Goal: Task Accomplishment & Management: Manage account settings

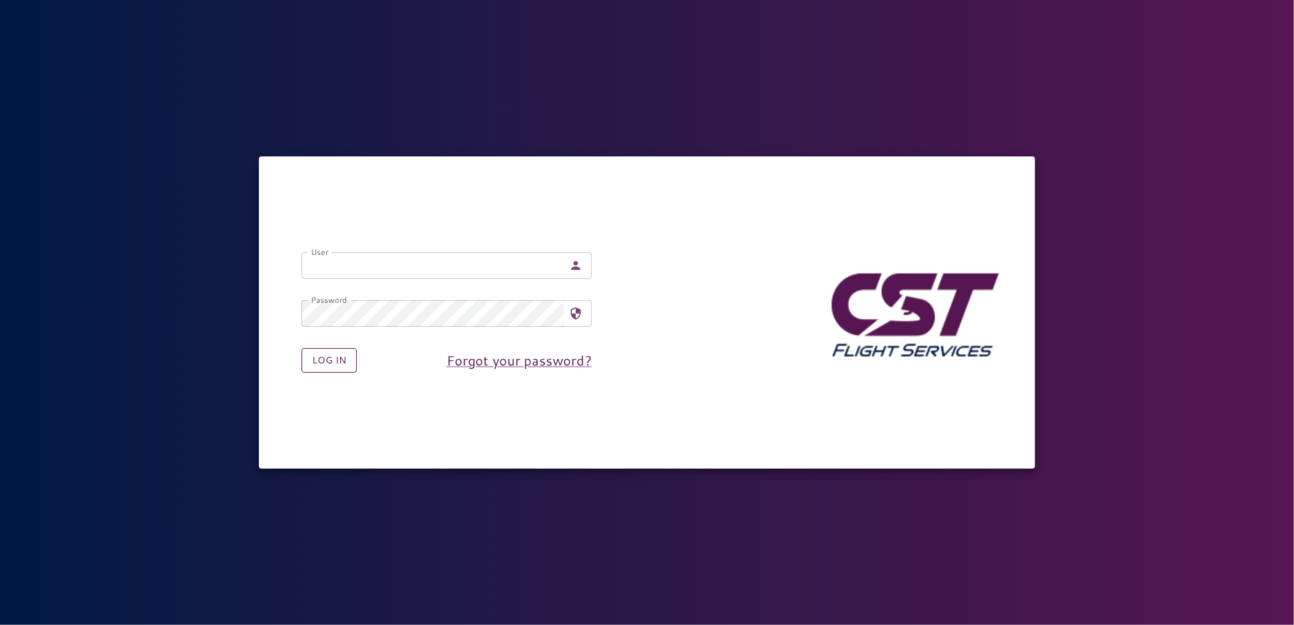
type input "**********"
click at [331, 361] on button "Log in" at bounding box center [329, 360] width 55 height 25
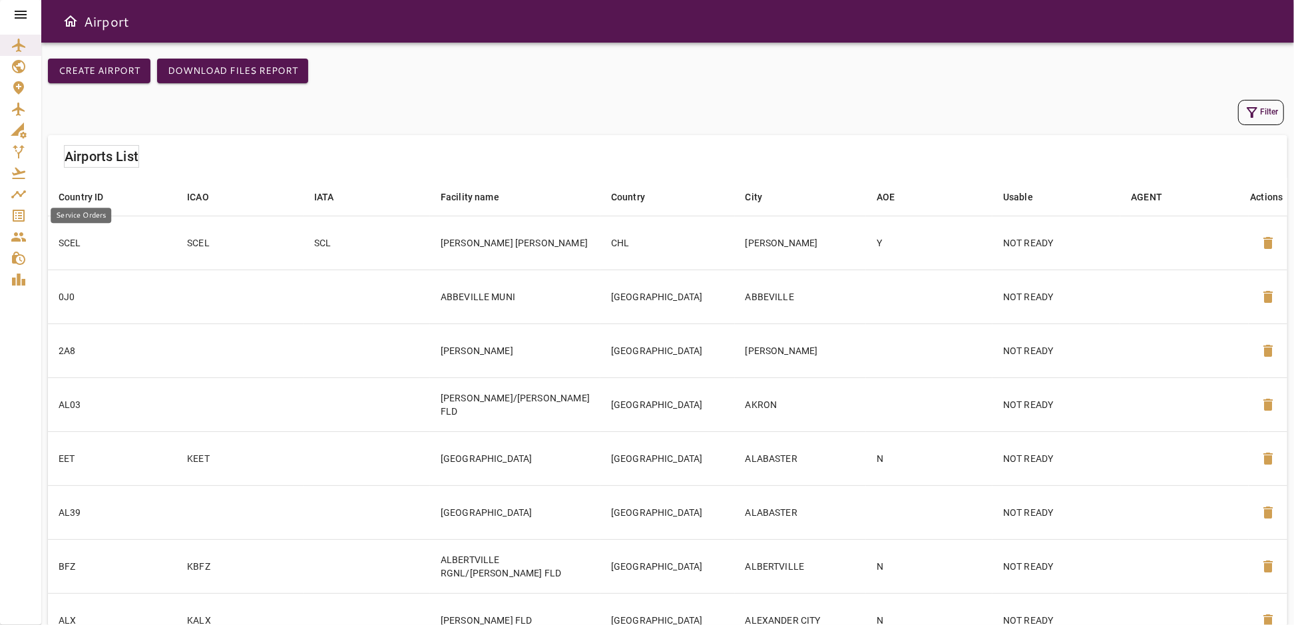
click at [17, 214] on icon "Service Orders" at bounding box center [19, 216] width 16 height 16
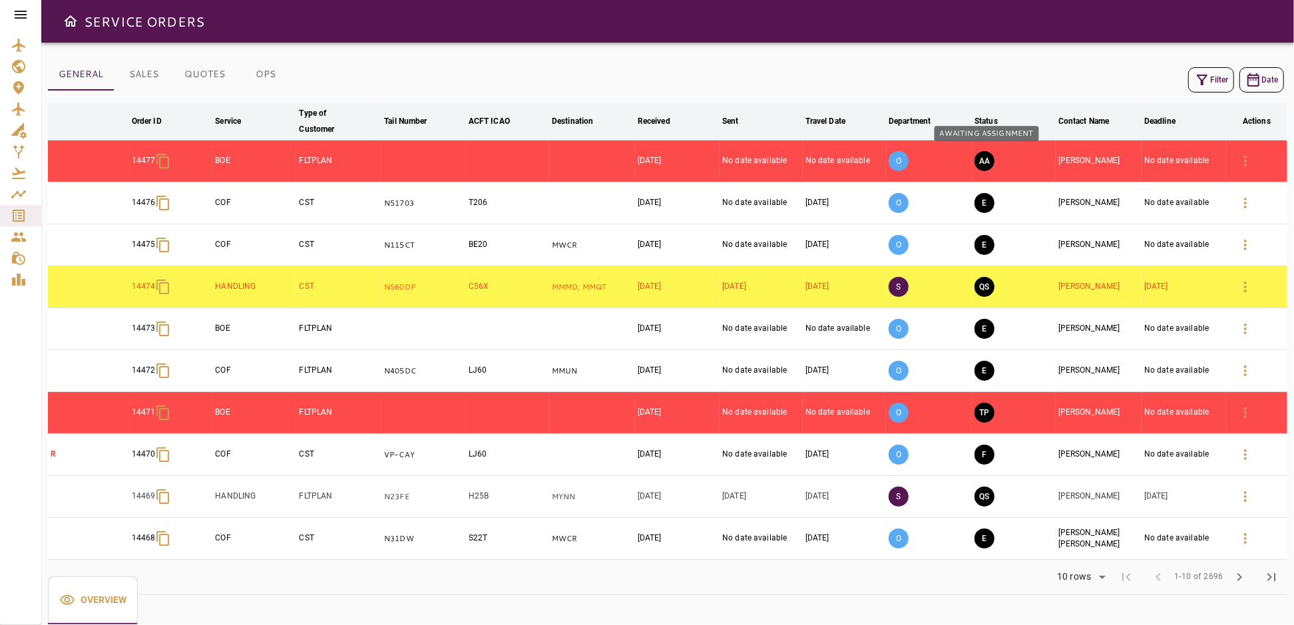
click at [986, 162] on button "AA" at bounding box center [984, 161] width 20 height 20
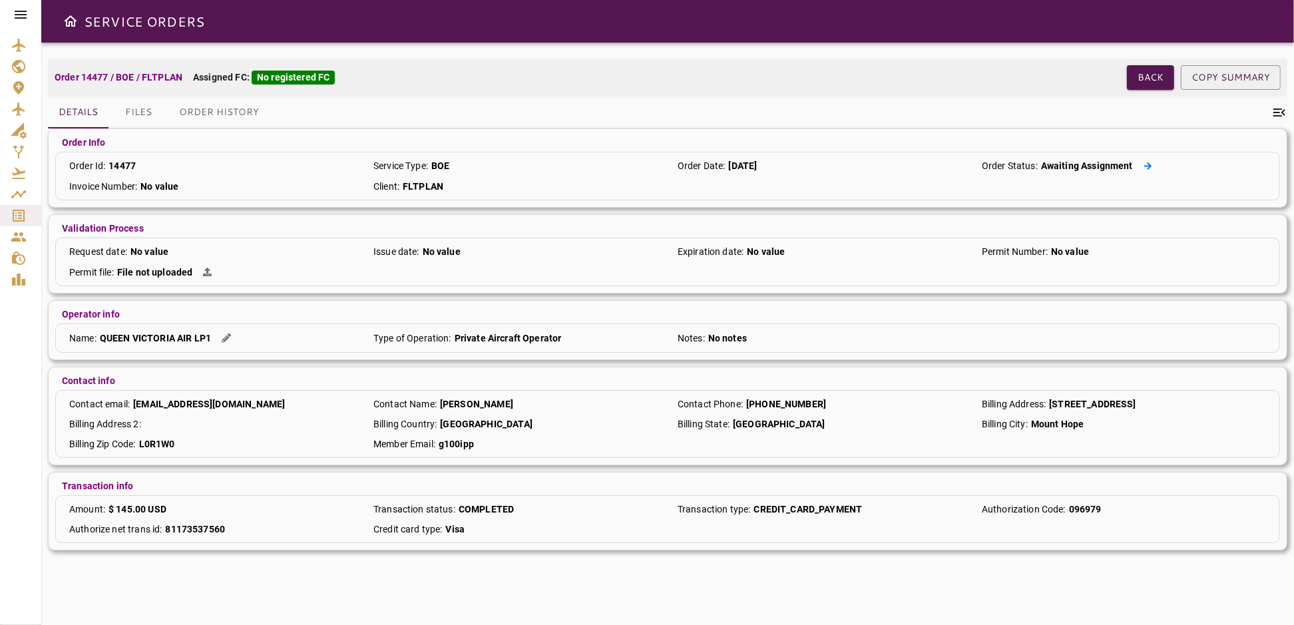
click at [1145, 165] on icon at bounding box center [1148, 165] width 8 height 7
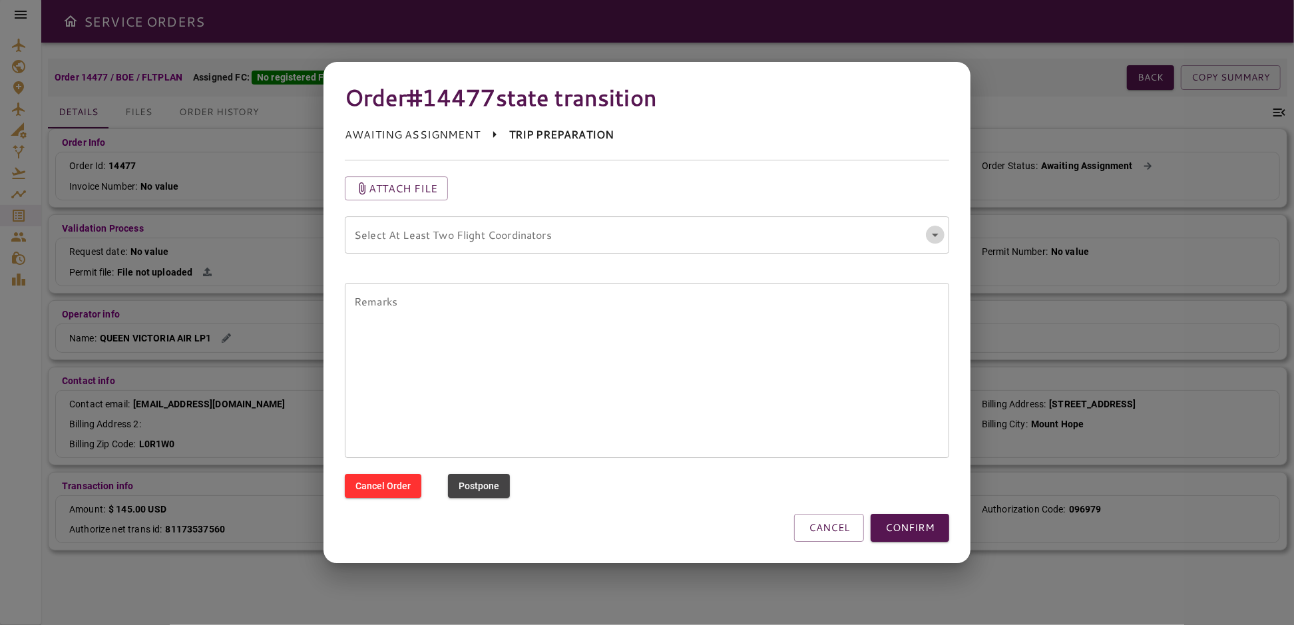
click at [932, 236] on icon "Open" at bounding box center [935, 235] width 16 height 16
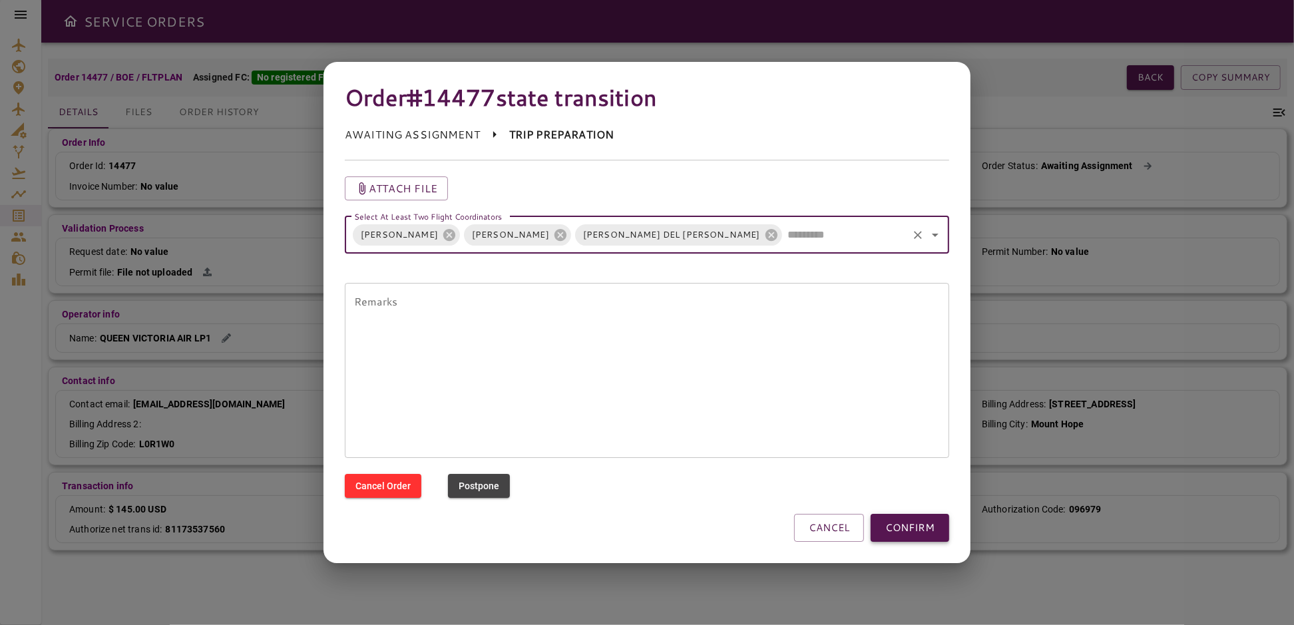
click at [896, 532] on button "CONFIRM" at bounding box center [910, 528] width 79 height 28
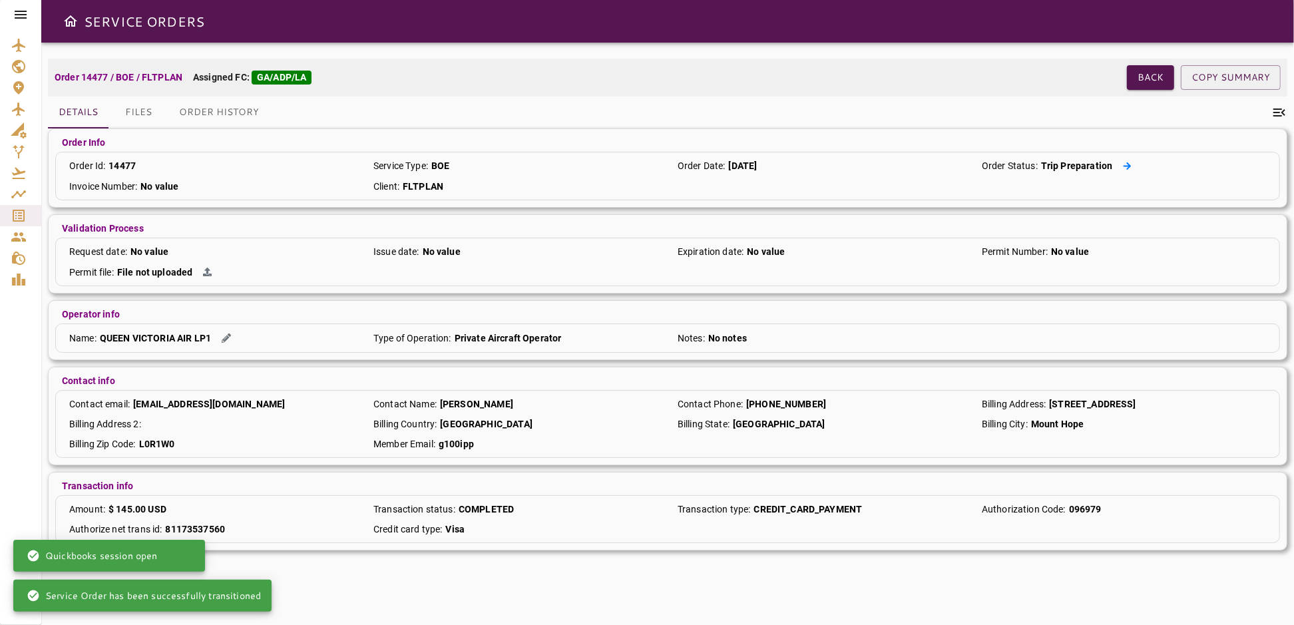
click at [1123, 164] on icon at bounding box center [1127, 166] width 9 height 9
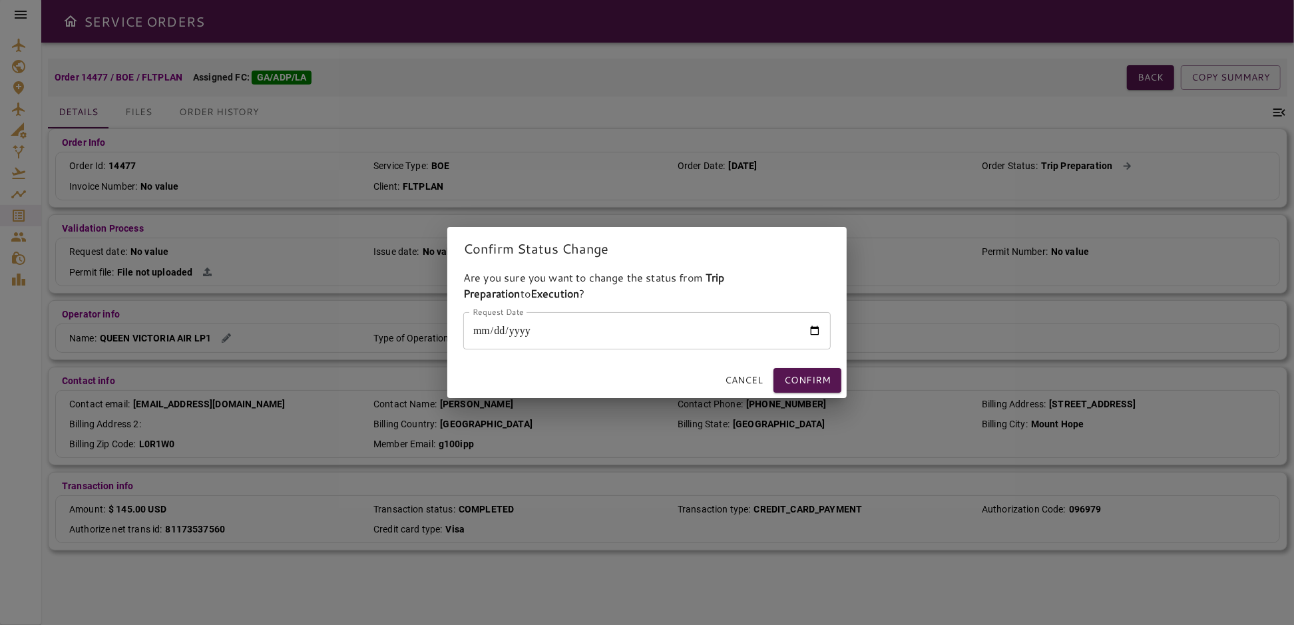
click at [813, 333] on input "Request Date" at bounding box center [646, 330] width 367 height 37
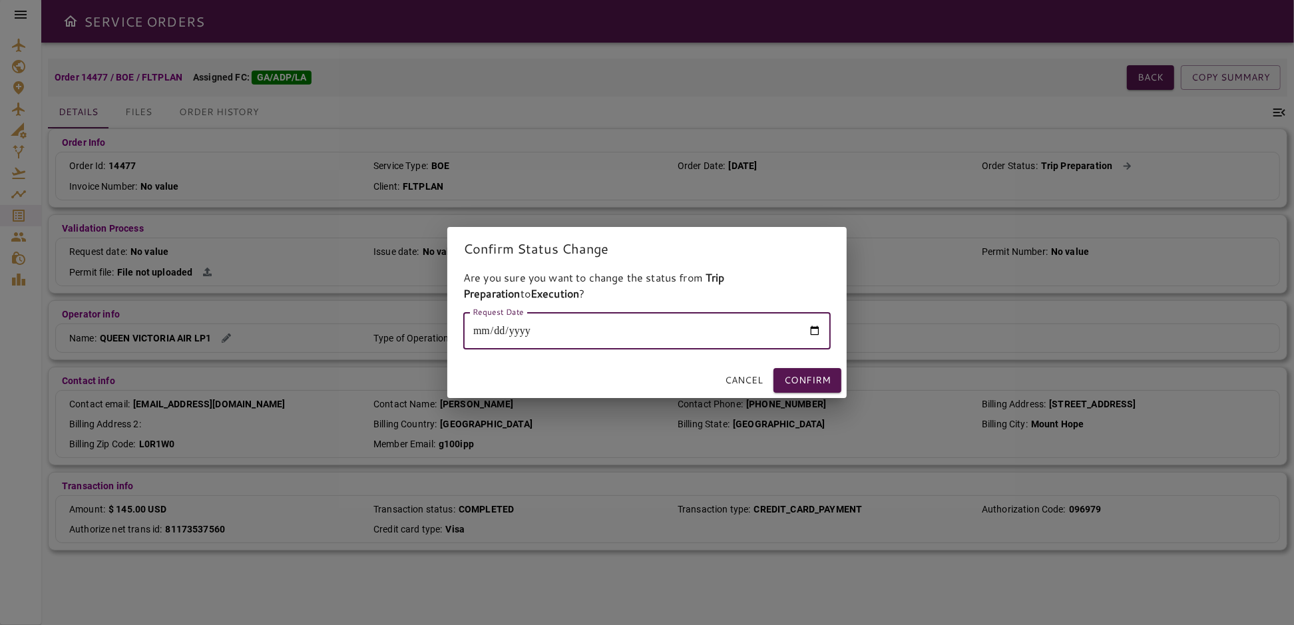
type input "**********"
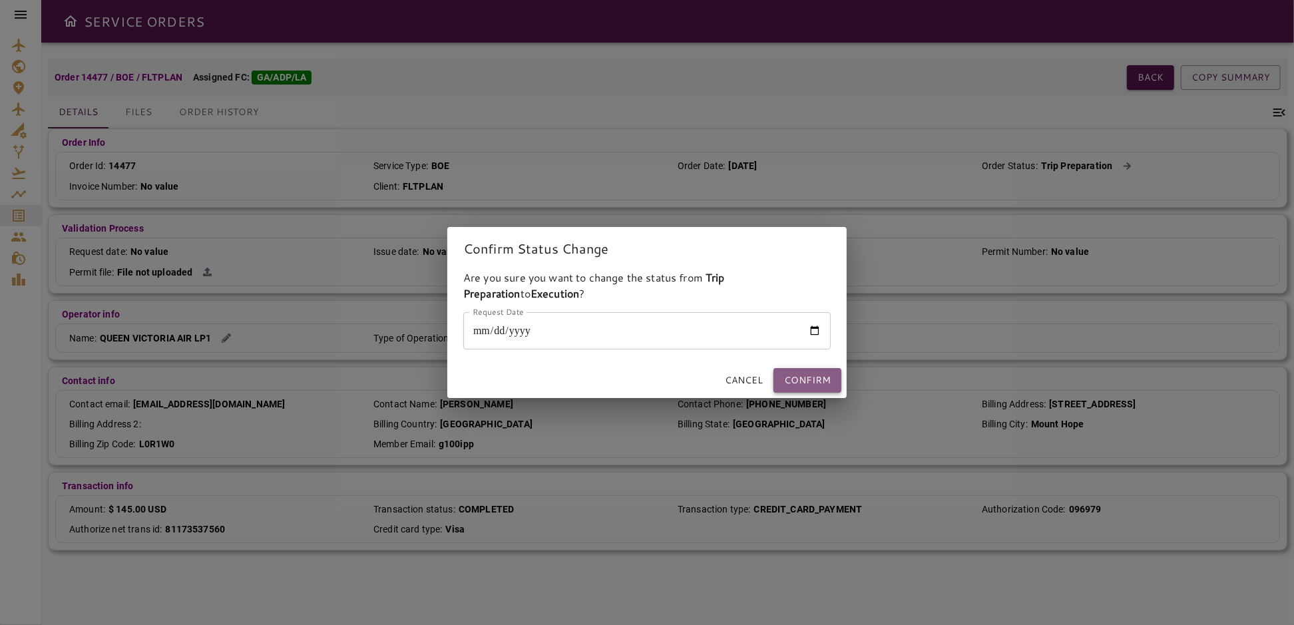
click at [821, 379] on button "Confirm" at bounding box center [807, 380] width 68 height 25
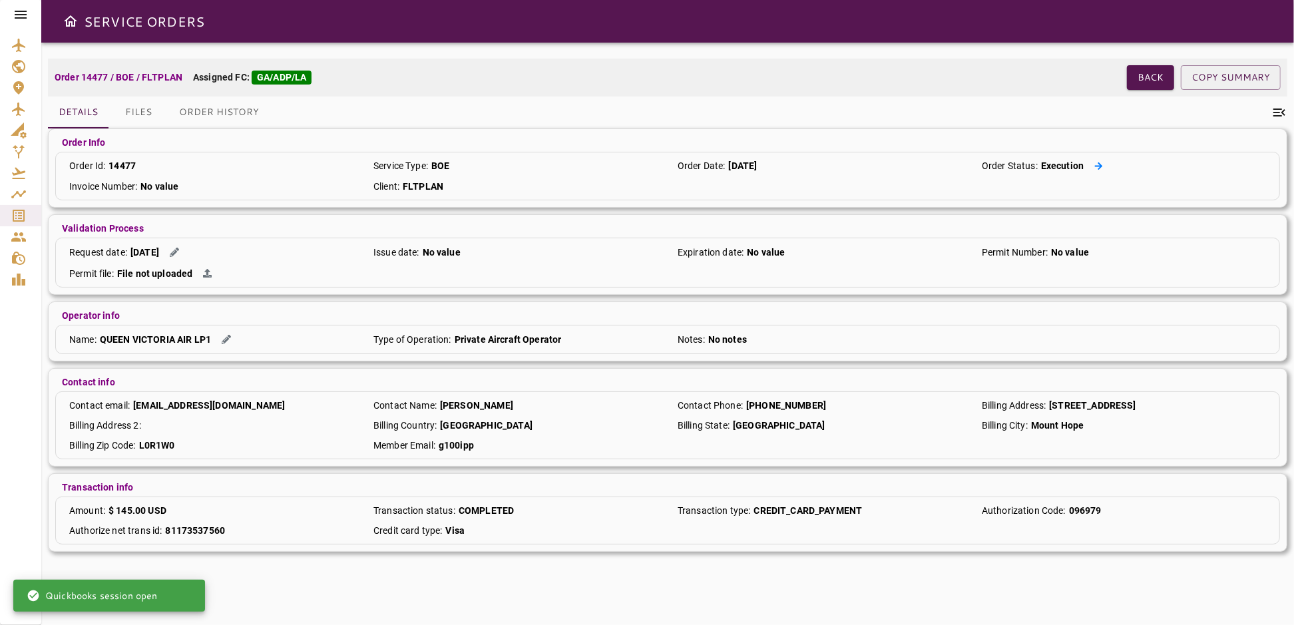
click at [1102, 166] on icon at bounding box center [1098, 166] width 9 height 9
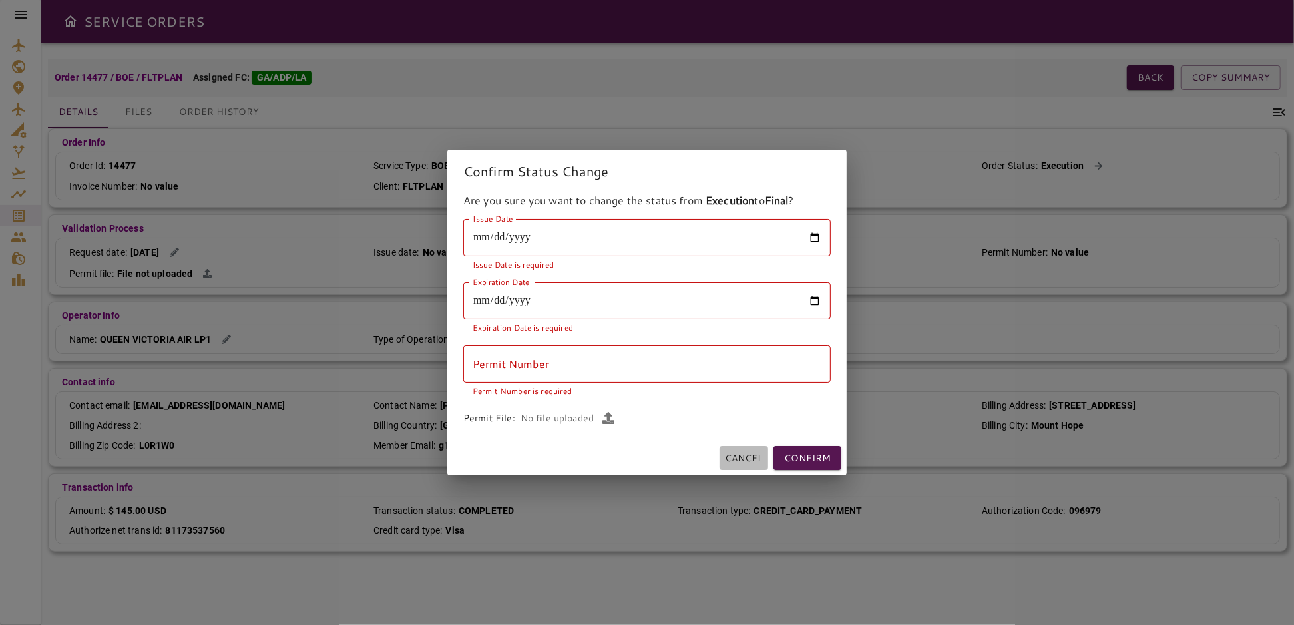
click at [735, 457] on button "Cancel" at bounding box center [743, 458] width 49 height 25
